Goal: Find specific page/section: Find specific page/section

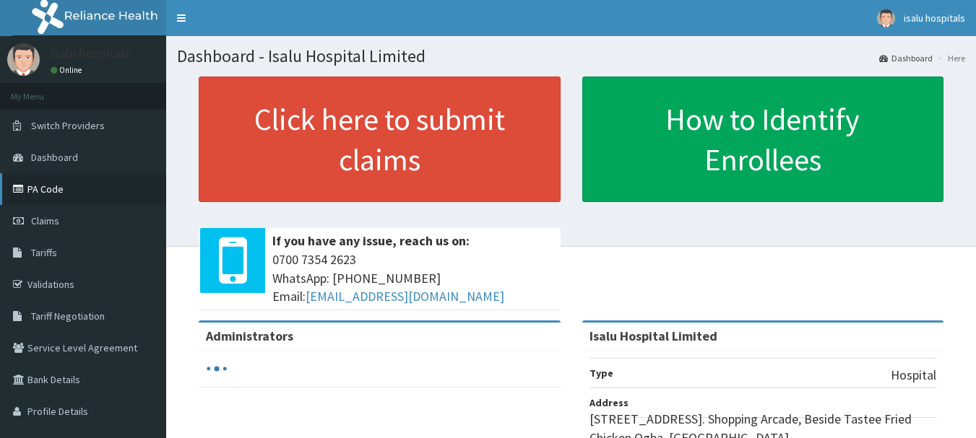
click at [63, 193] on link "PA Code" at bounding box center [83, 189] width 166 height 32
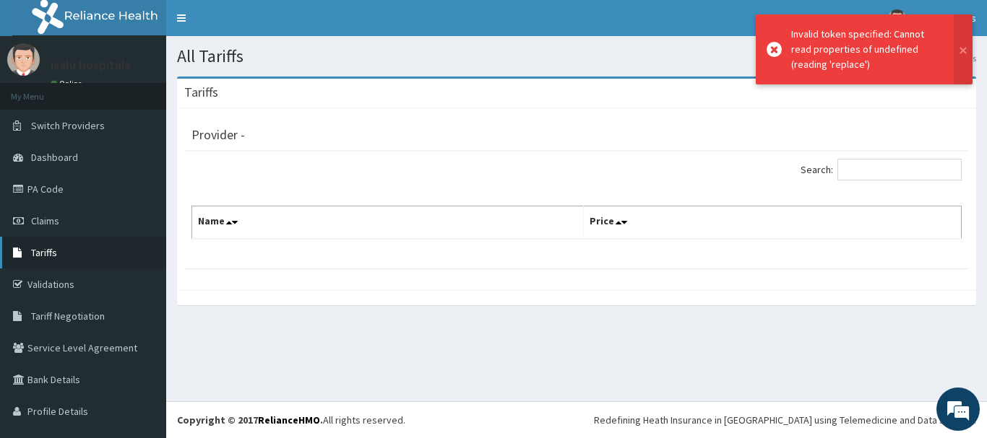
click at [27, 256] on icon at bounding box center [20, 253] width 14 height 10
